Goal: Complete application form

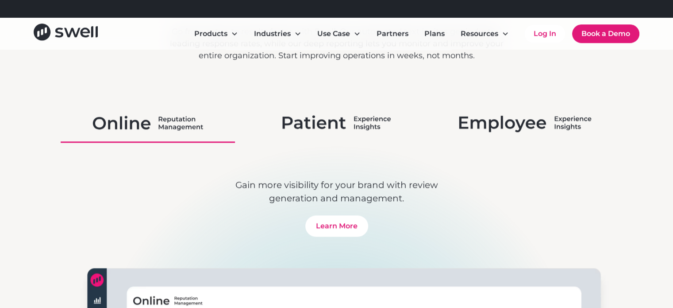
scroll to position [708, 0]
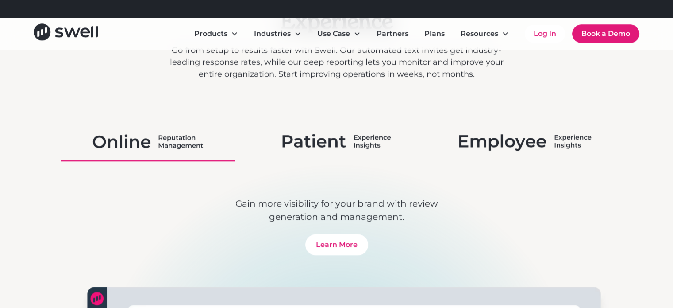
click at [324, 137] on img at bounding box center [336, 141] width 108 height 23
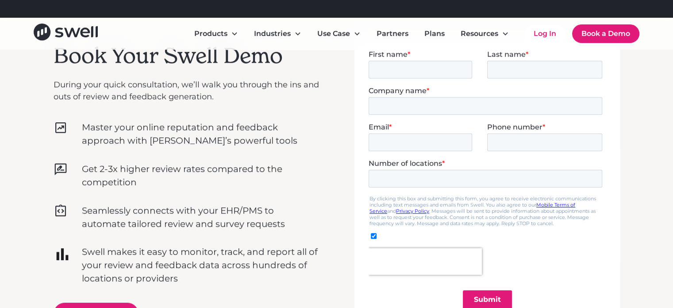
scroll to position [266, 0]
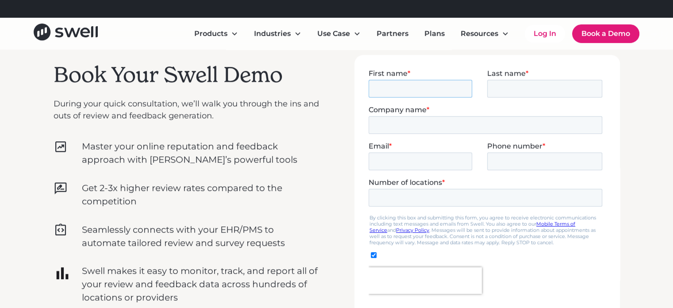
click at [401, 89] on input "First name *" at bounding box center [420, 88] width 104 height 18
type input "Nittal"
click at [495, 90] on input "Last name *" at bounding box center [544, 88] width 115 height 18
type input "[PERSON_NAME]"
click at [440, 127] on input "Company name *" at bounding box center [485, 125] width 234 height 18
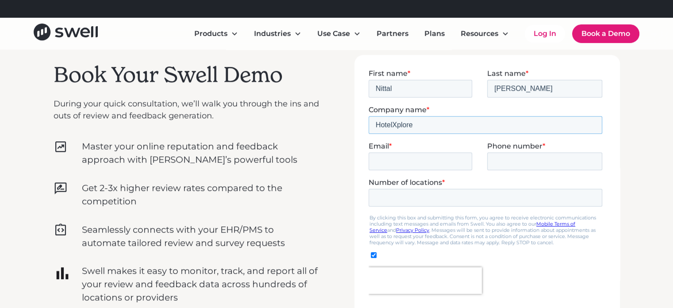
type input "HotelXplore"
click at [392, 162] on input "Email *" at bounding box center [420, 161] width 104 height 18
type input "[EMAIL_ADDRESS][DOMAIN_NAME]"
click at [511, 163] on input "Phone number *" at bounding box center [544, 161] width 115 height 18
type input "[PHONE_NUMBER]"
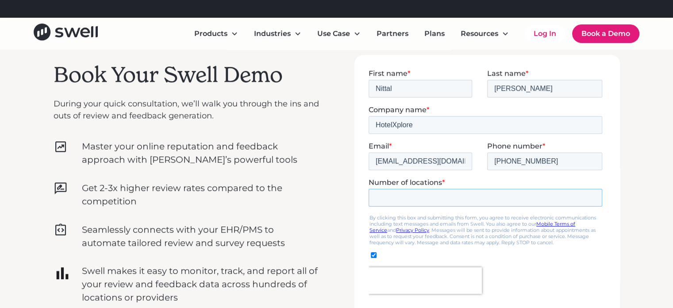
click at [470, 196] on input "Number of locations *" at bounding box center [485, 197] width 234 height 18
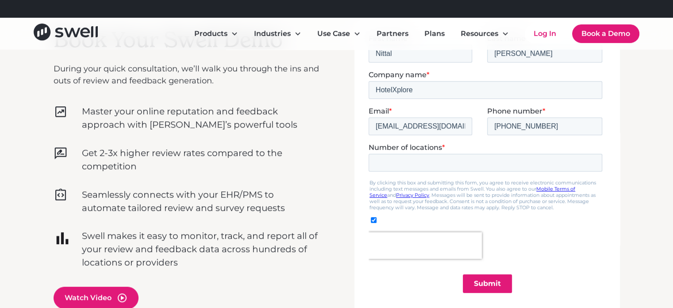
scroll to position [310, 0]
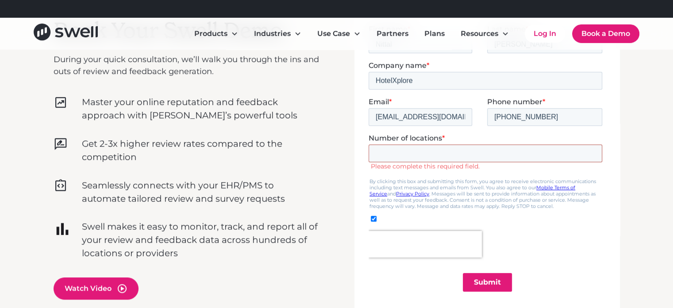
click at [458, 151] on input "Number of locations *" at bounding box center [485, 153] width 234 height 18
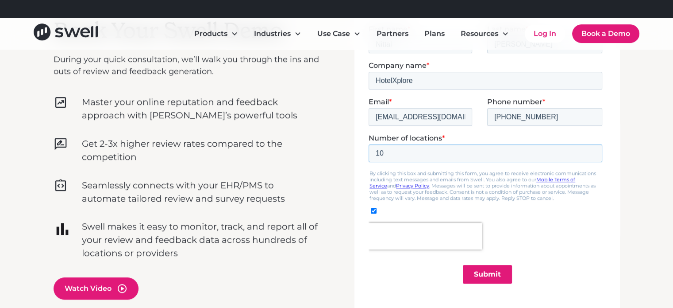
type input "10"
click at [486, 271] on input "Submit" at bounding box center [487, 273] width 49 height 19
